Goal: Navigation & Orientation: Find specific page/section

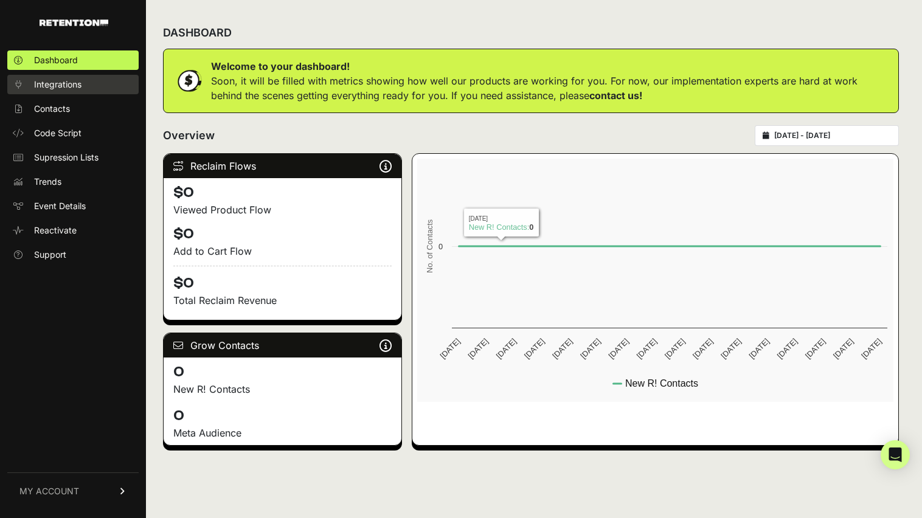
click at [61, 85] on span "Integrations" at bounding box center [57, 84] width 47 height 12
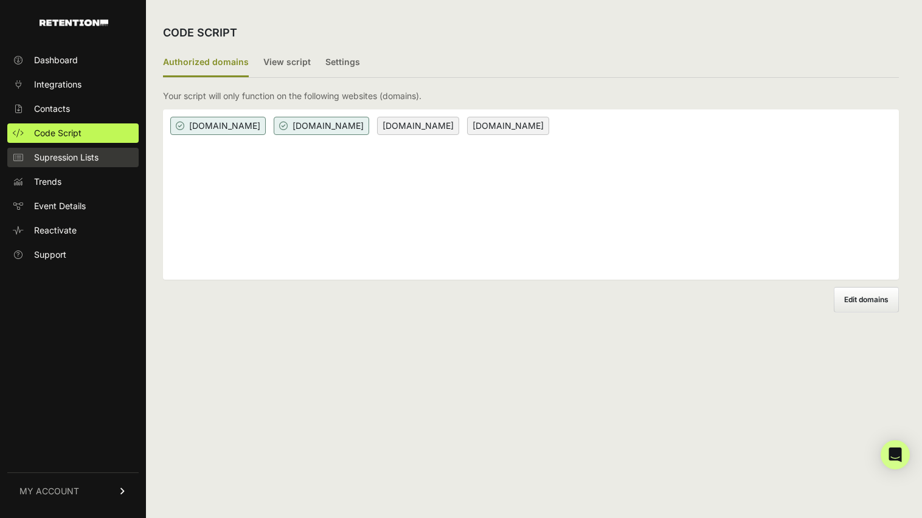
click at [98, 154] on span "Supression Lists" at bounding box center [66, 157] width 64 height 12
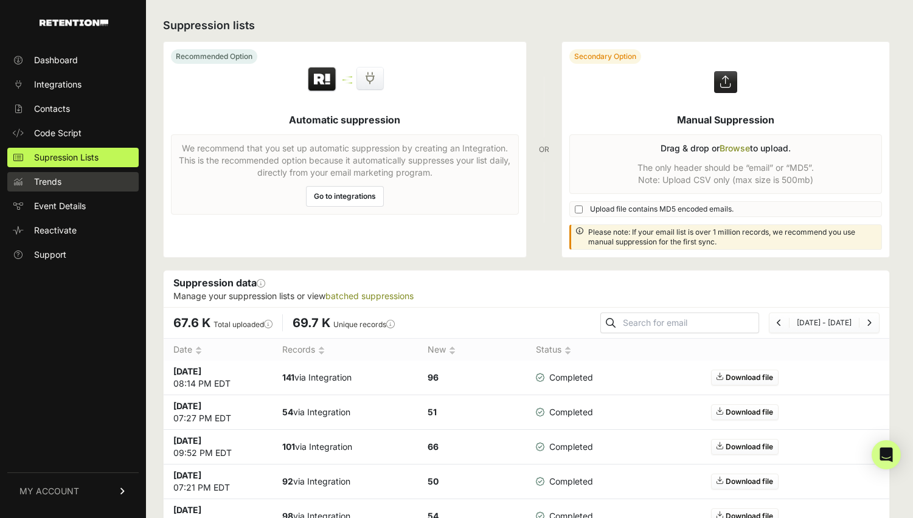
click at [45, 190] on link "Trends" at bounding box center [72, 181] width 131 height 19
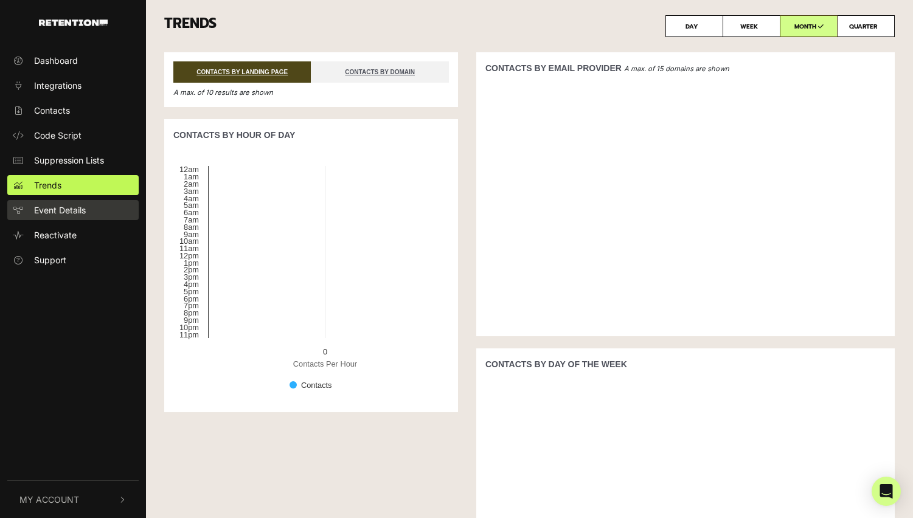
click at [53, 204] on span "Event Details" at bounding box center [60, 210] width 52 height 13
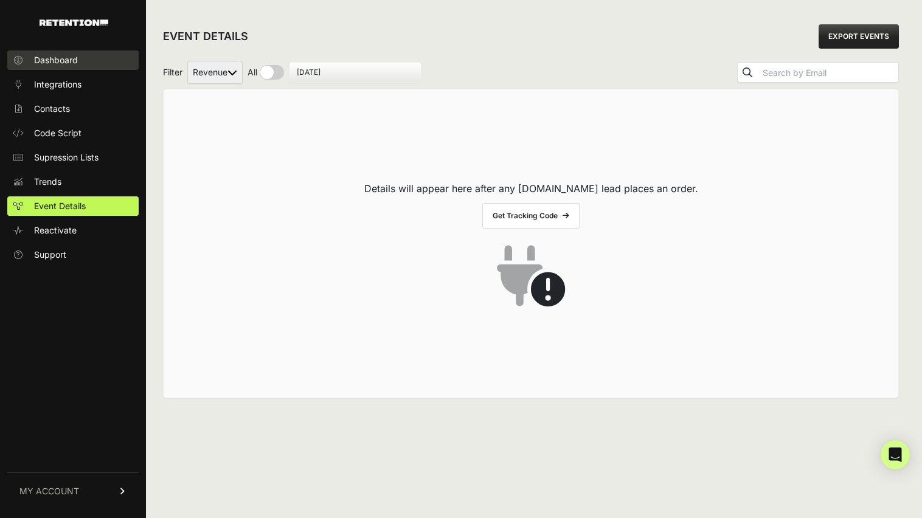
click at [54, 56] on span "Dashboard" at bounding box center [56, 60] width 44 height 12
